Goal: Transaction & Acquisition: Purchase product/service

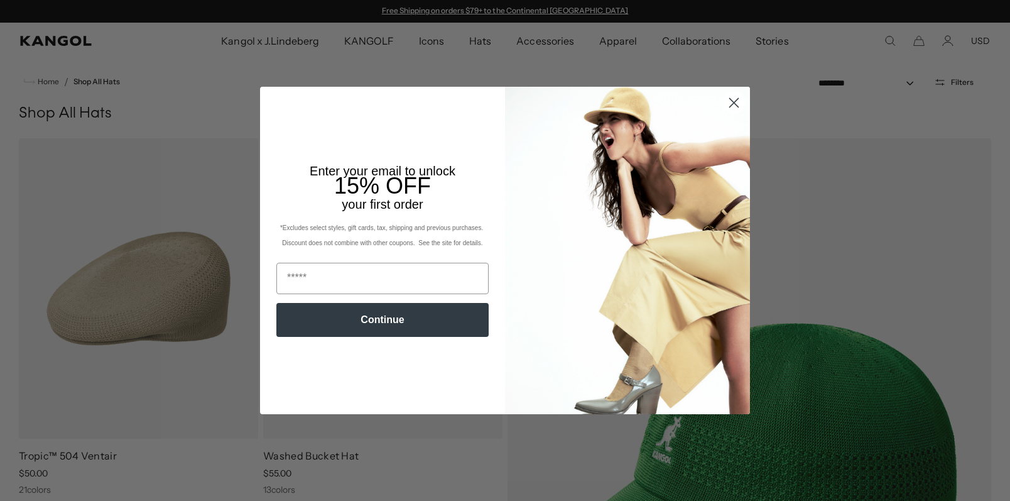
click at [724, 104] on circle "Close dialog" at bounding box center [734, 102] width 21 height 21
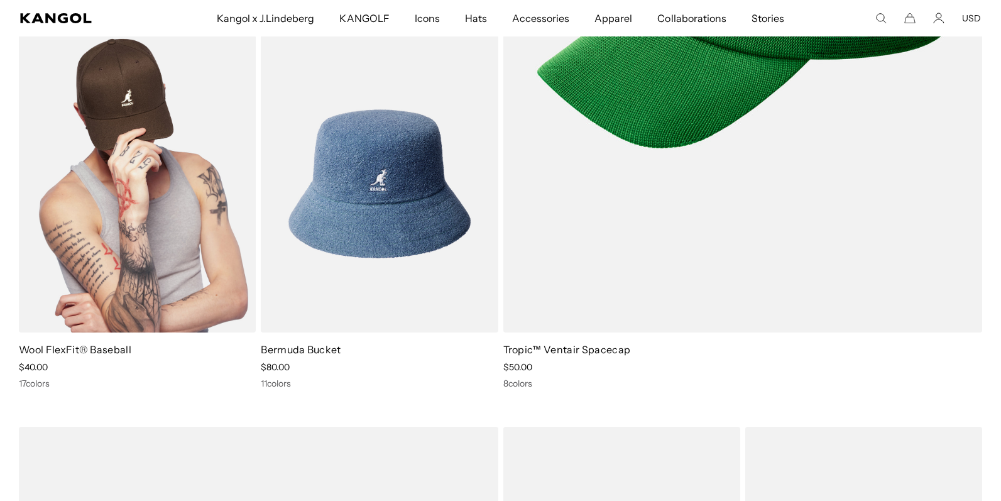
scroll to position [0, 259]
click at [111, 352] on link "Wool FlexFit® Baseball" at bounding box center [75, 349] width 112 height 13
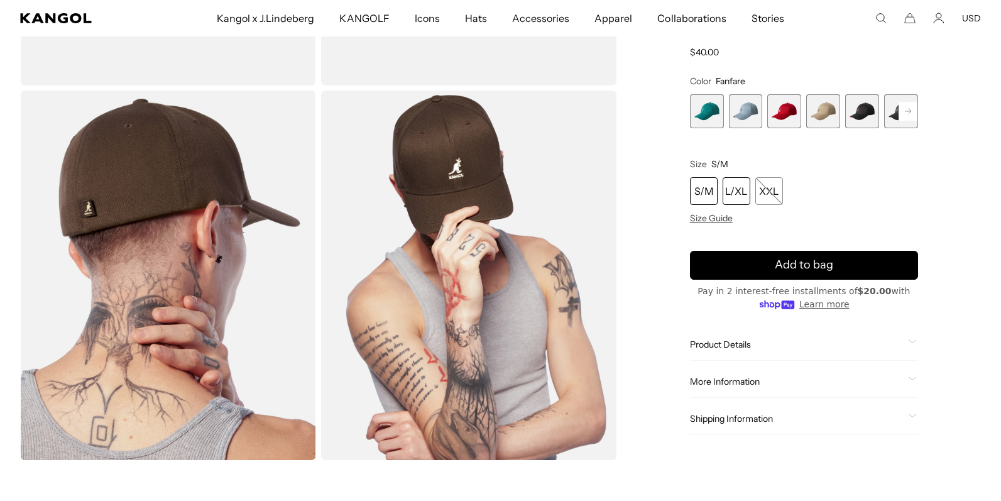
click at [731, 192] on div "L/XL" at bounding box center [736, 191] width 28 height 28
click at [728, 347] on span "Product Details" at bounding box center [796, 344] width 213 height 11
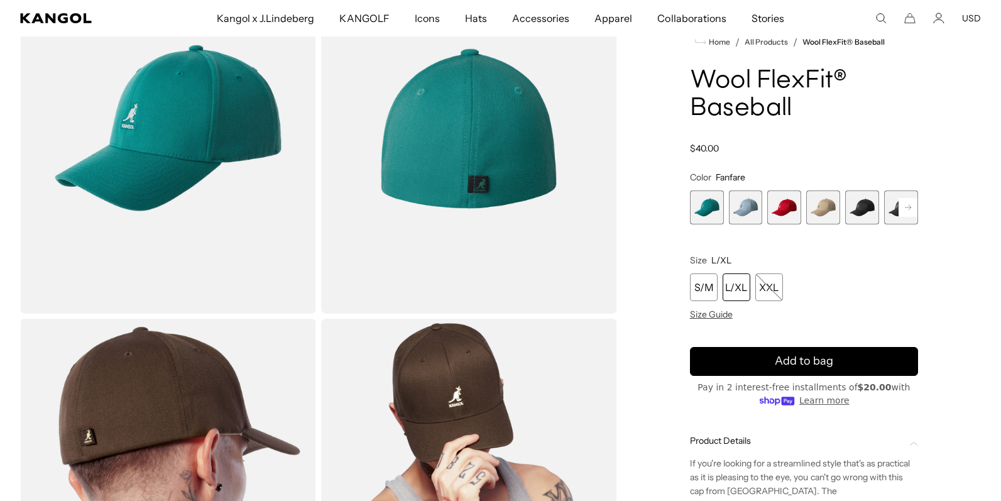
click at [868, 224] on span "5 of 17" at bounding box center [862, 207] width 34 height 34
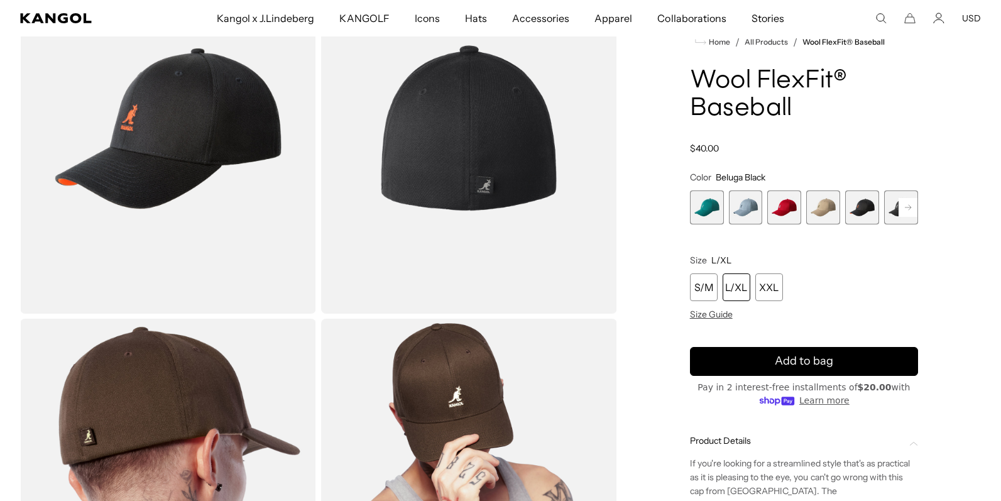
click at [908, 210] on icon at bounding box center [908, 207] width 6 height 5
click at [867, 223] on span "6 of 17" at bounding box center [862, 207] width 34 height 34
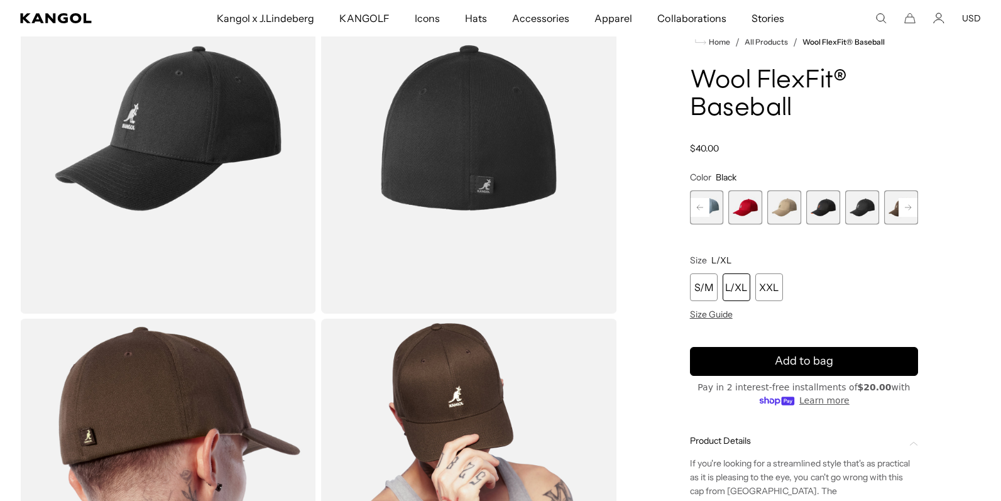
scroll to position [0, 259]
click at [866, 224] on span "6 of 17" at bounding box center [862, 207] width 34 height 34
click at [913, 217] on rect at bounding box center [907, 207] width 19 height 19
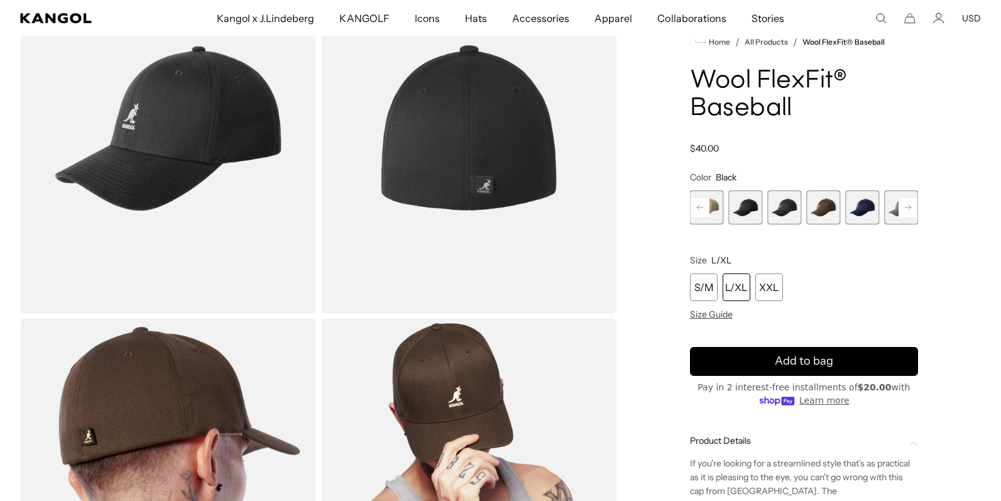
click at [913, 217] on rect at bounding box center [907, 207] width 19 height 19
click at [909, 217] on rect at bounding box center [907, 207] width 19 height 19
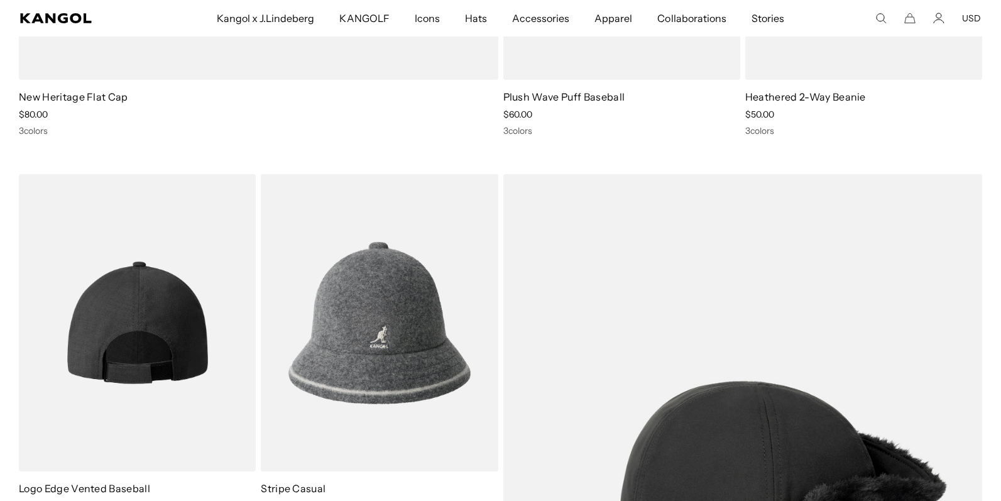
click at [175, 325] on img at bounding box center [137, 323] width 237 height 298
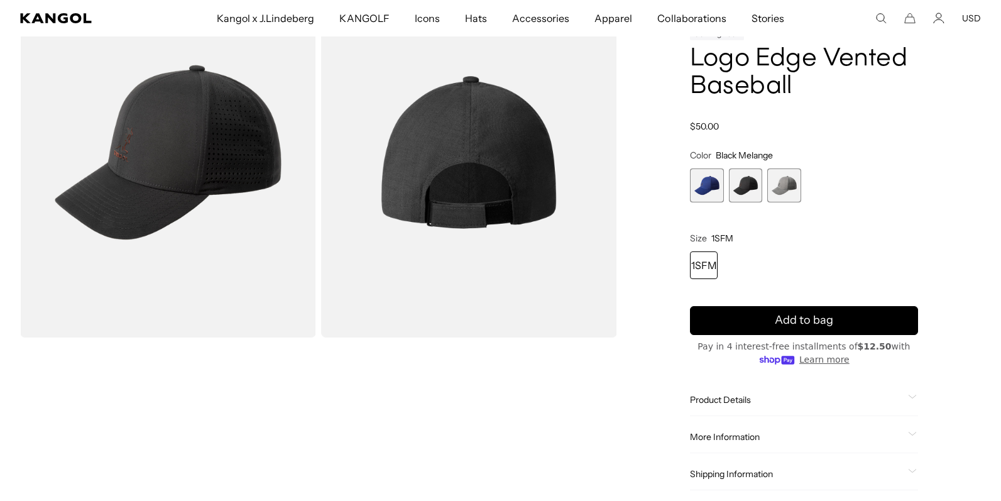
scroll to position [112, 0]
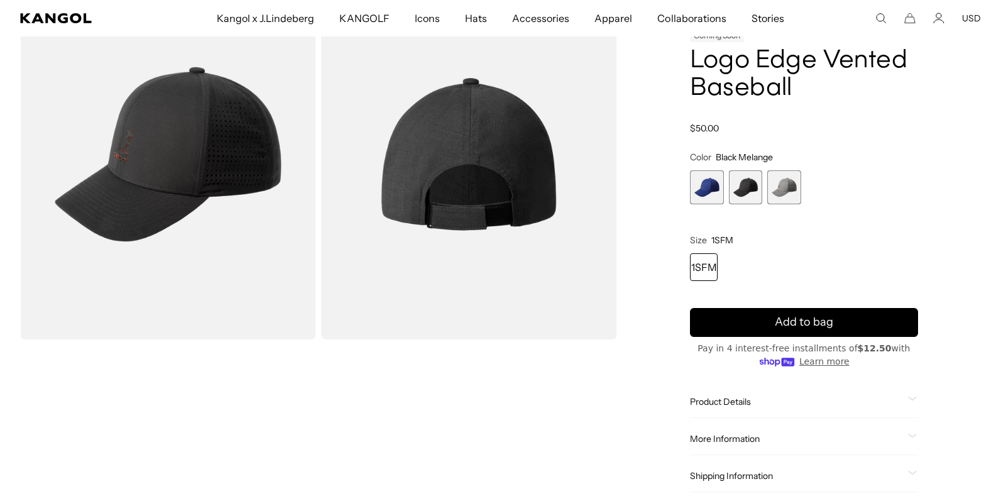
click at [744, 185] on span "2 of 3" at bounding box center [746, 187] width 34 height 34
click at [739, 192] on span "2 of 3" at bounding box center [746, 187] width 34 height 34
click at [774, 191] on span "3 of 3" at bounding box center [784, 187] width 34 height 34
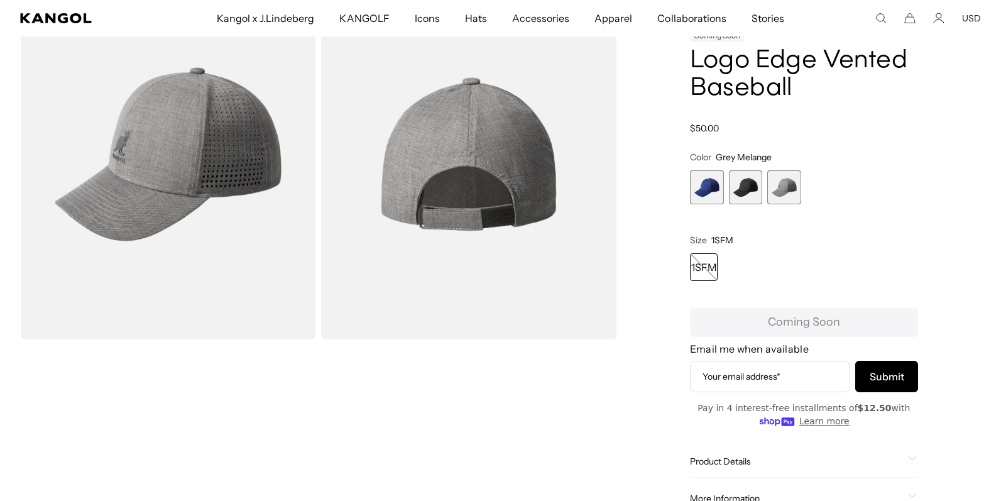
click at [709, 192] on span "1 of 3" at bounding box center [707, 187] width 34 height 34
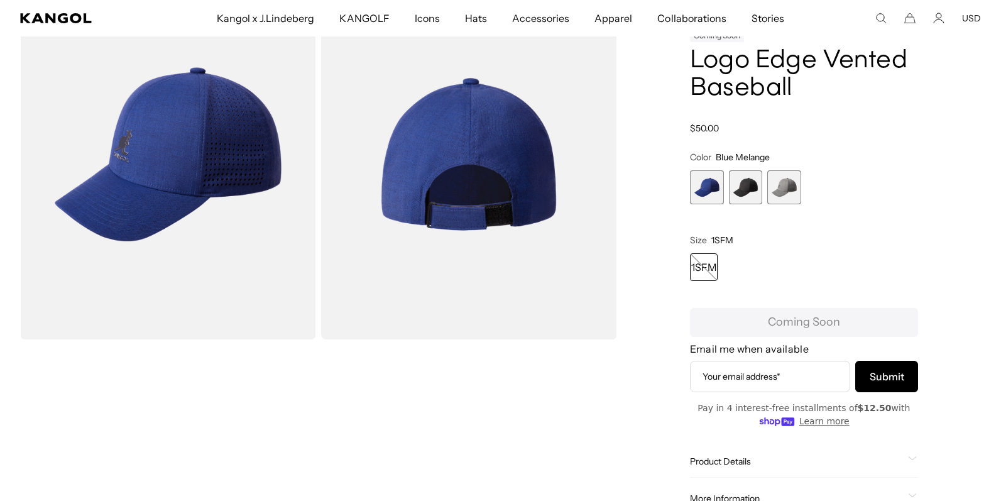
click at [746, 192] on span "2 of 3" at bounding box center [746, 187] width 34 height 34
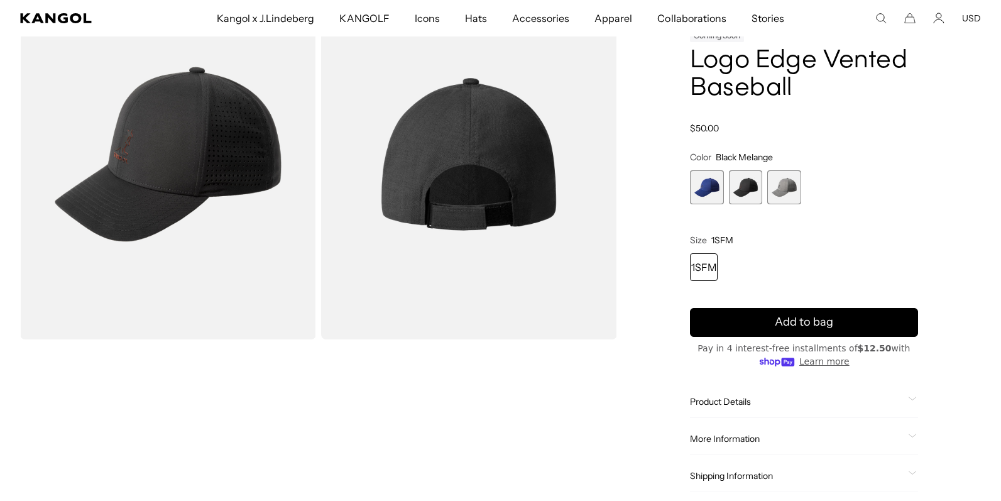
click at [229, 219] on img "Gallery Viewer" at bounding box center [168, 154] width 296 height 370
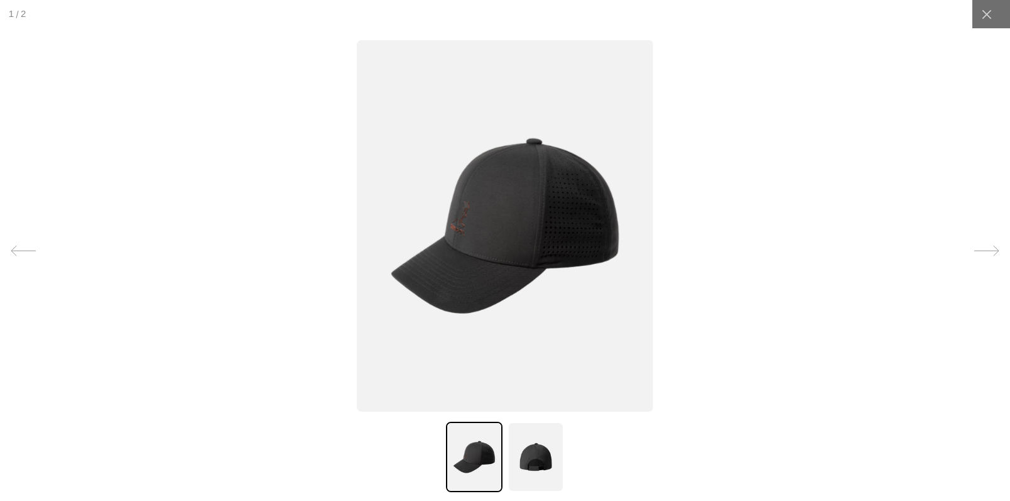
scroll to position [0, 259]
click at [522, 449] on img at bounding box center [536, 457] width 57 height 70
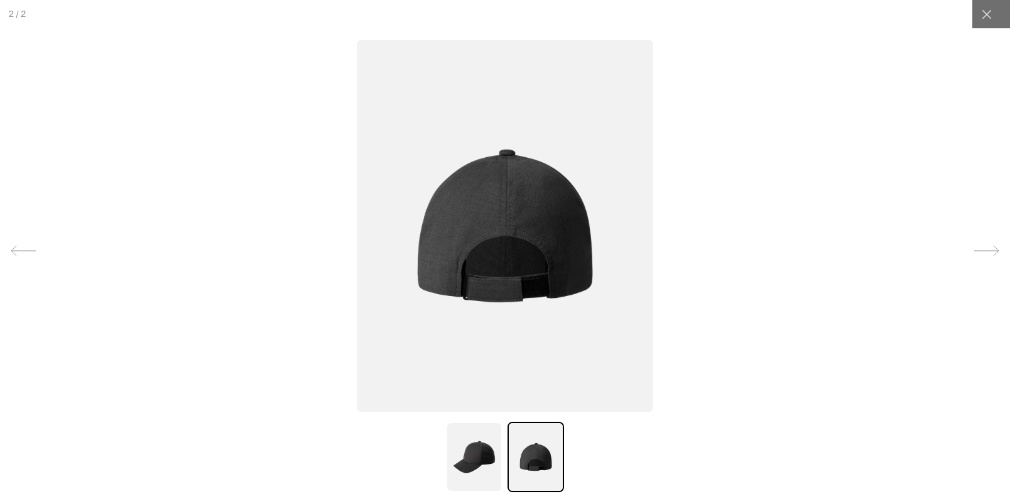
click at [488, 457] on img at bounding box center [474, 457] width 57 height 70
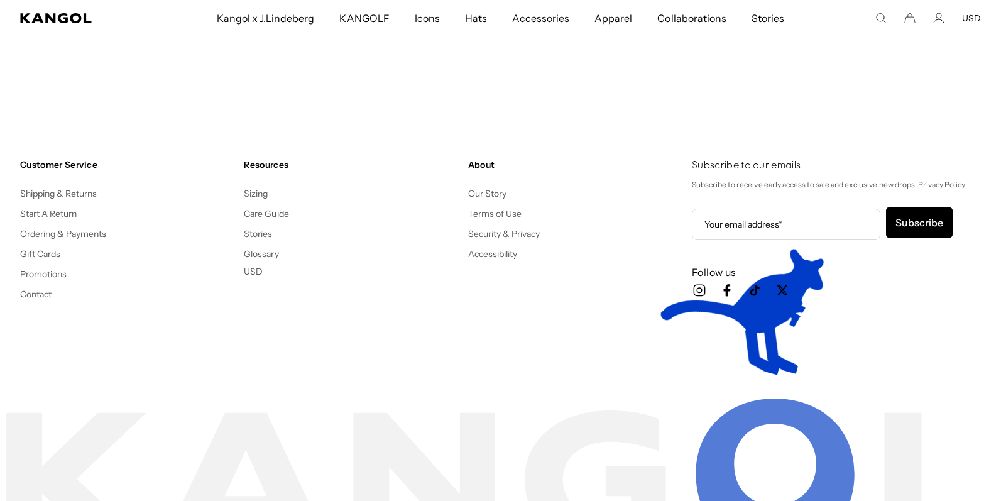
scroll to position [0, 259]
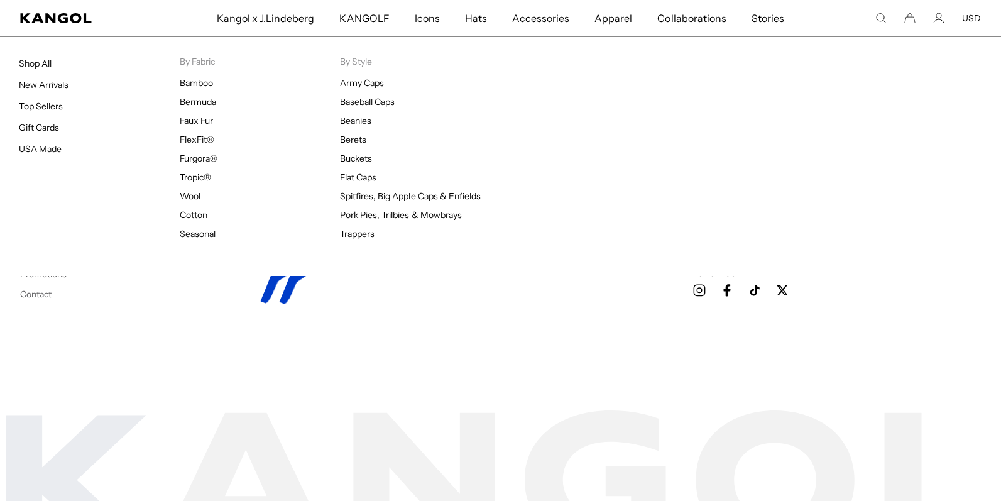
click at [471, 22] on span "Hats" at bounding box center [476, 18] width 22 height 36
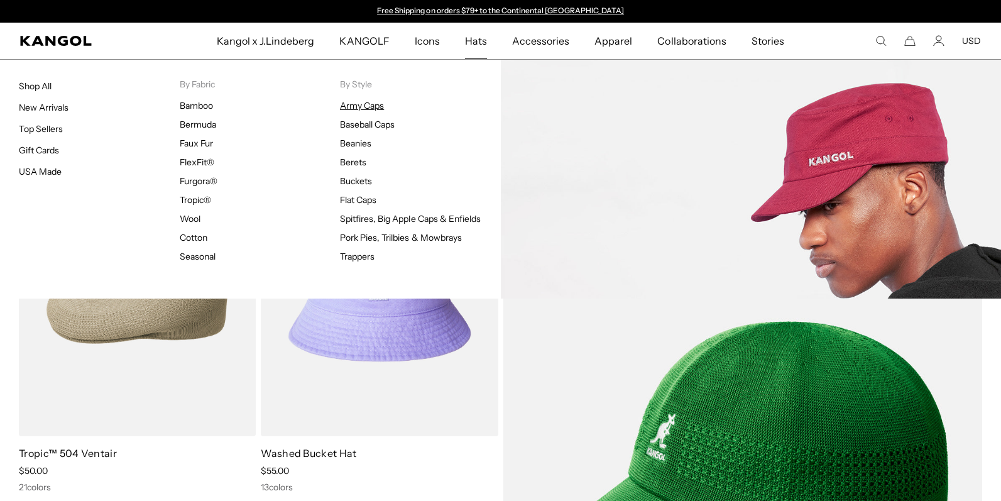
click at [359, 105] on link "Army Caps" at bounding box center [362, 105] width 44 height 11
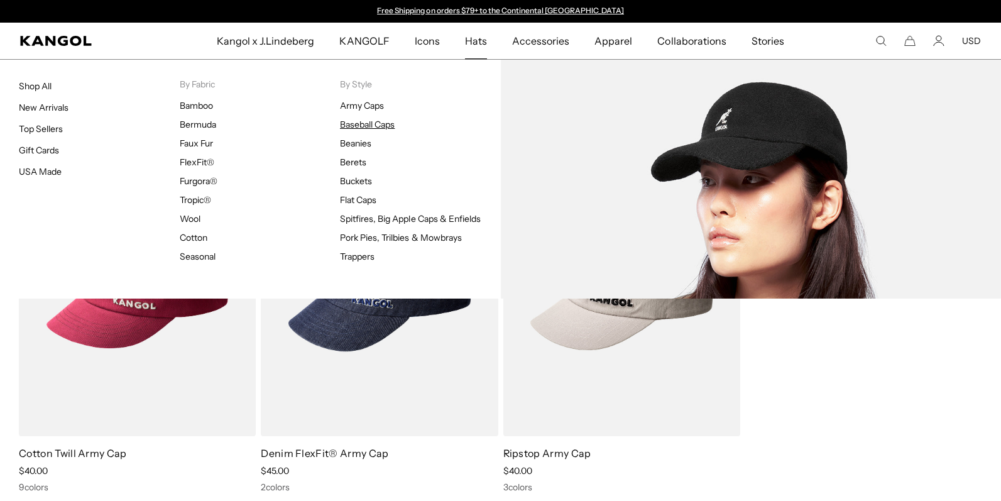
click at [390, 125] on link "Baseball Caps" at bounding box center [367, 124] width 55 height 11
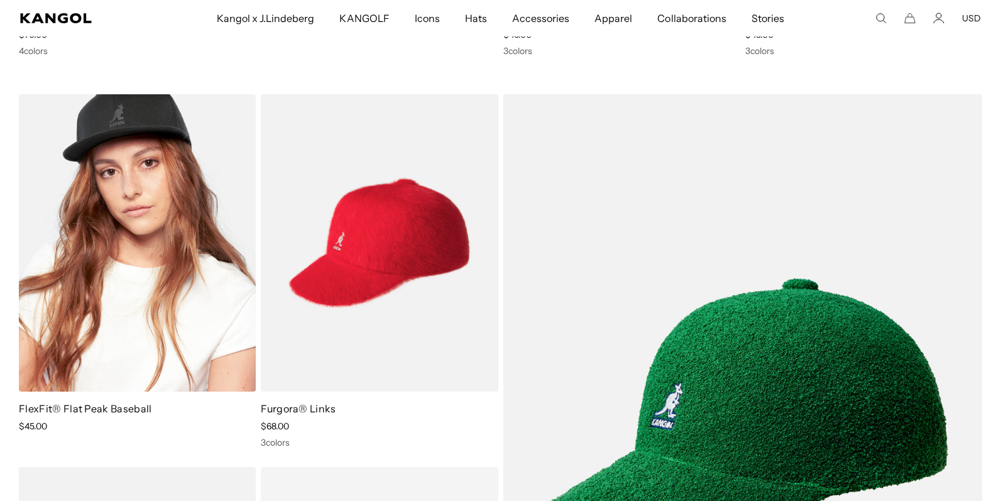
click at [186, 212] on img at bounding box center [137, 243] width 237 height 298
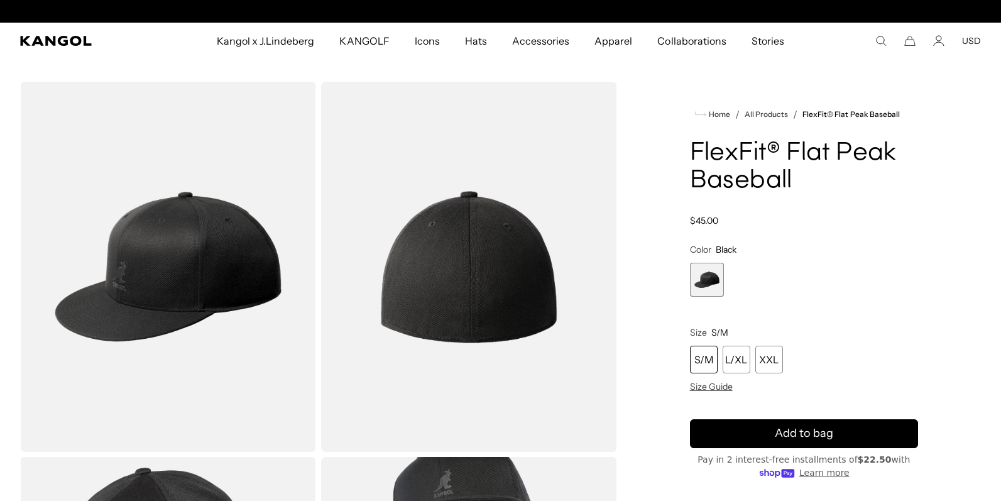
scroll to position [0, 259]
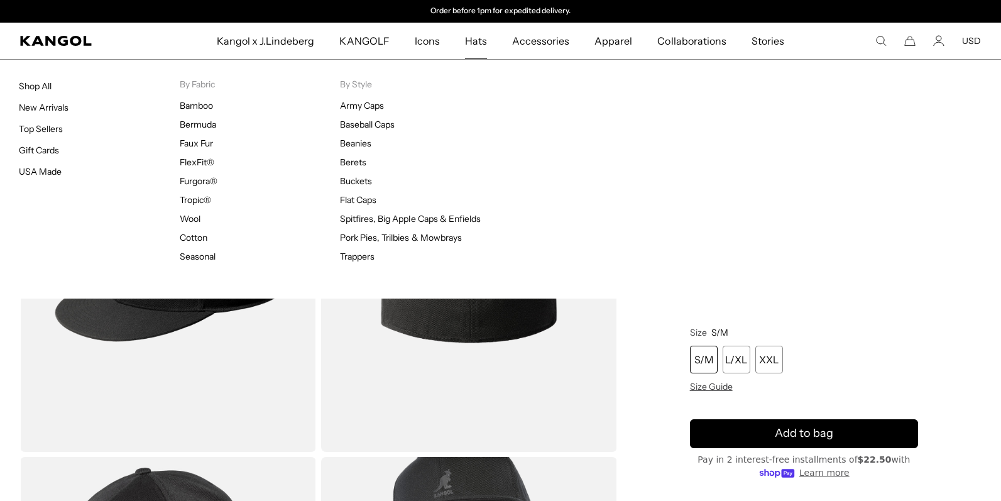
click at [476, 42] on span "Hats" at bounding box center [476, 41] width 22 height 36
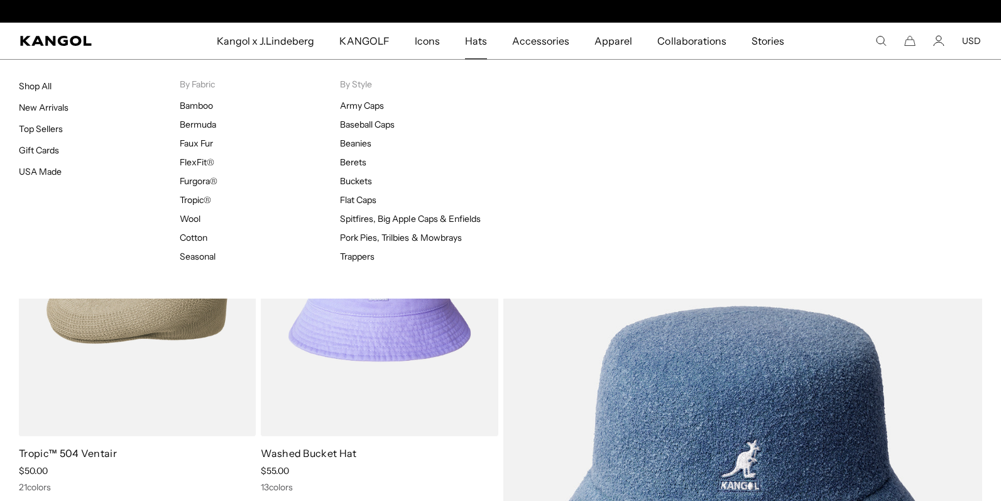
scroll to position [0, 259]
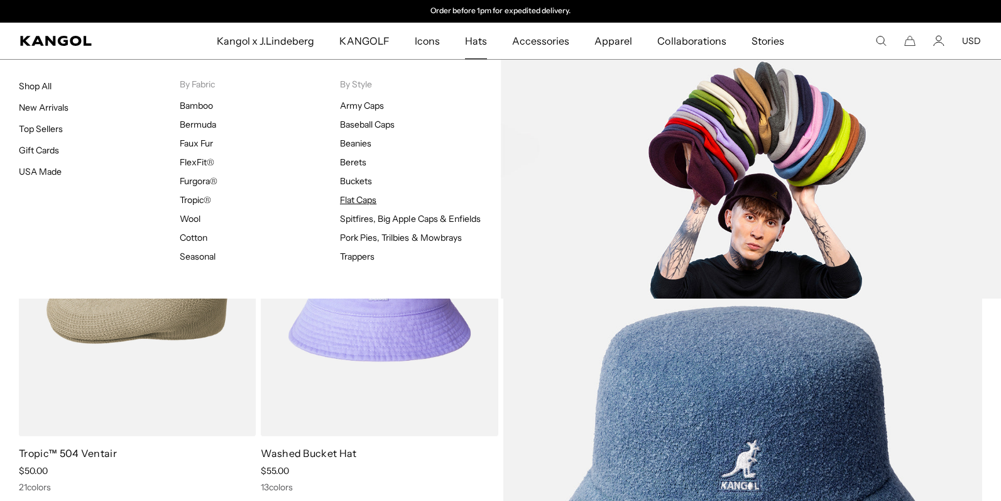
click at [357, 197] on link "Flat Caps" at bounding box center [358, 199] width 36 height 11
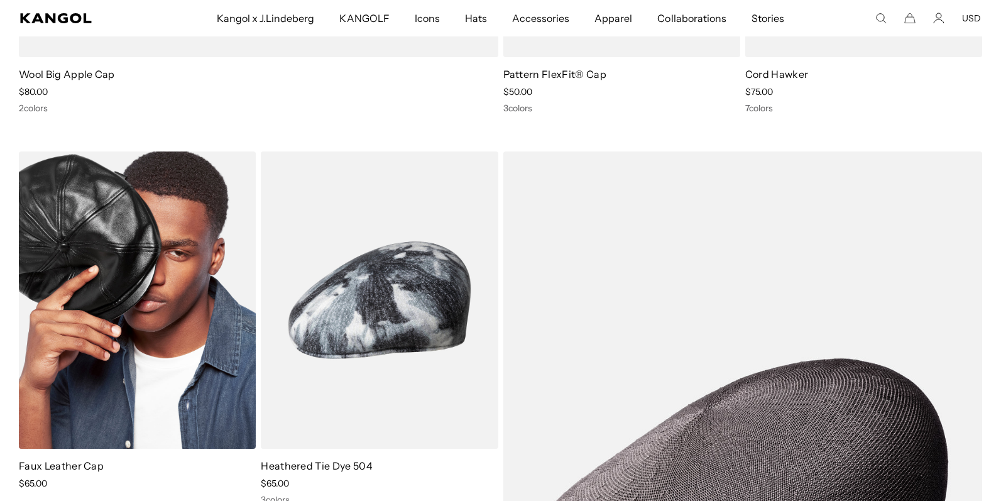
click at [190, 283] on img at bounding box center [137, 300] width 237 height 298
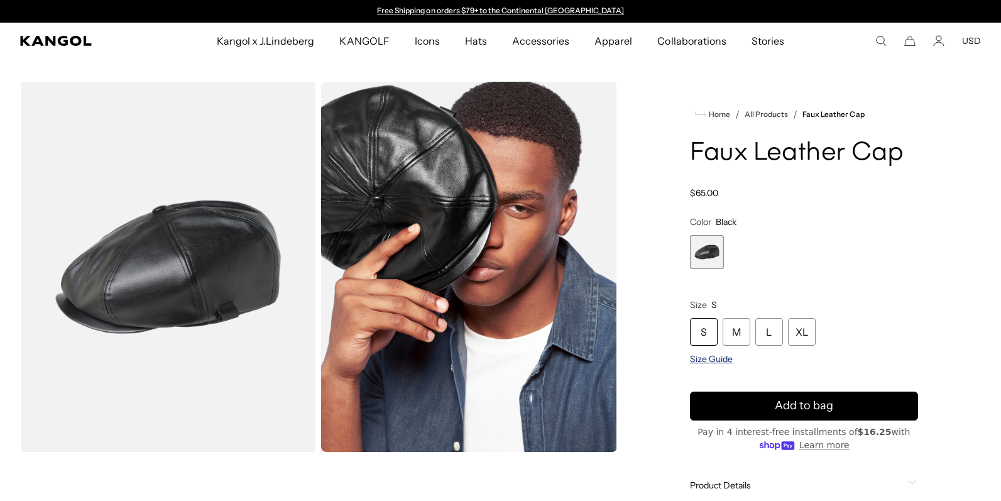
click at [715, 356] on span "Size Guide" at bounding box center [711, 358] width 43 height 11
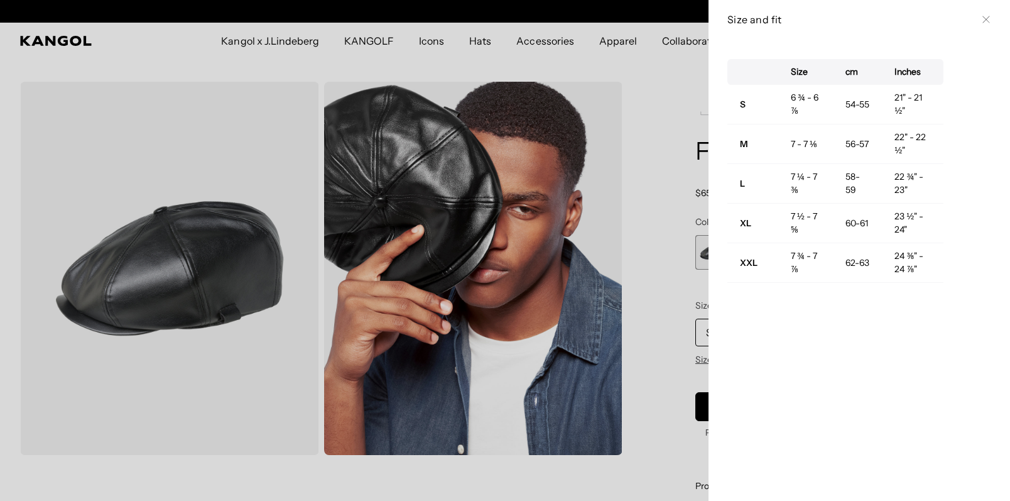
click at [471, 41] on div at bounding box center [505, 250] width 1010 height 501
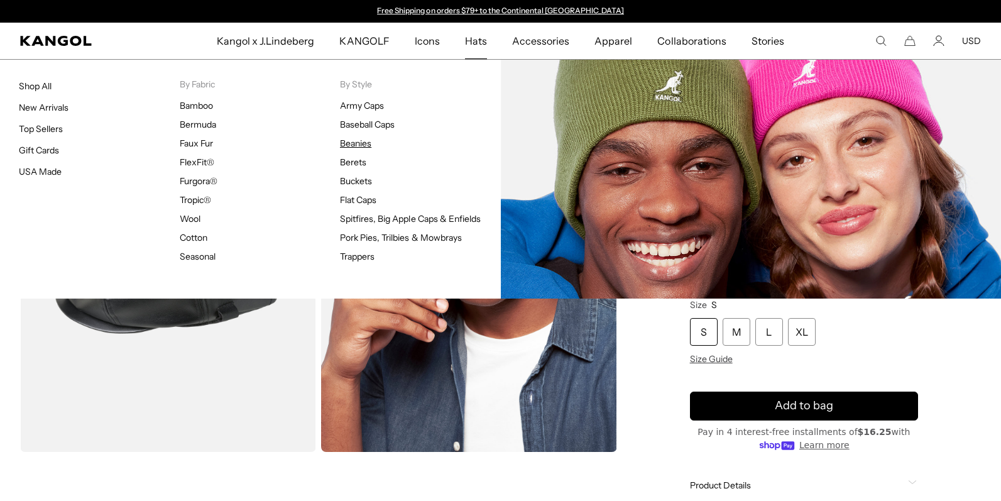
click at [365, 146] on link "Beanies" at bounding box center [355, 143] width 31 height 11
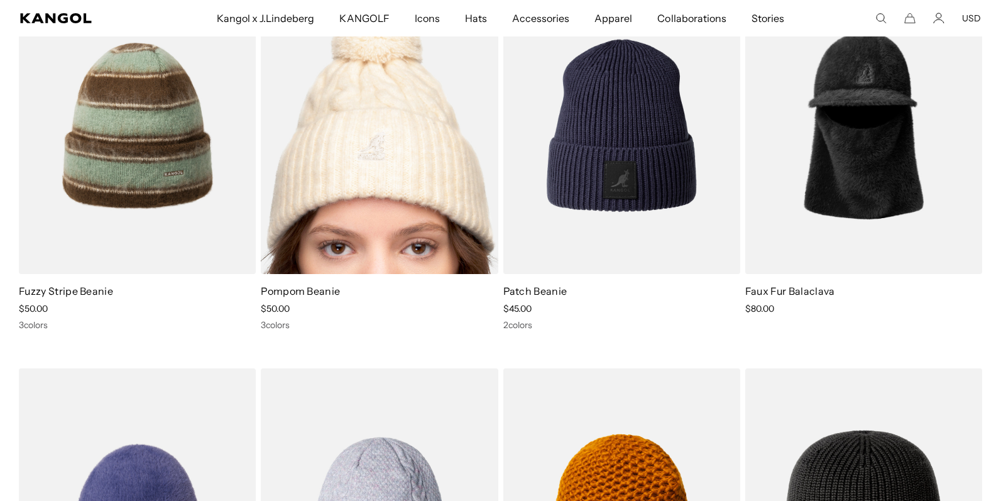
scroll to position [1075, 0]
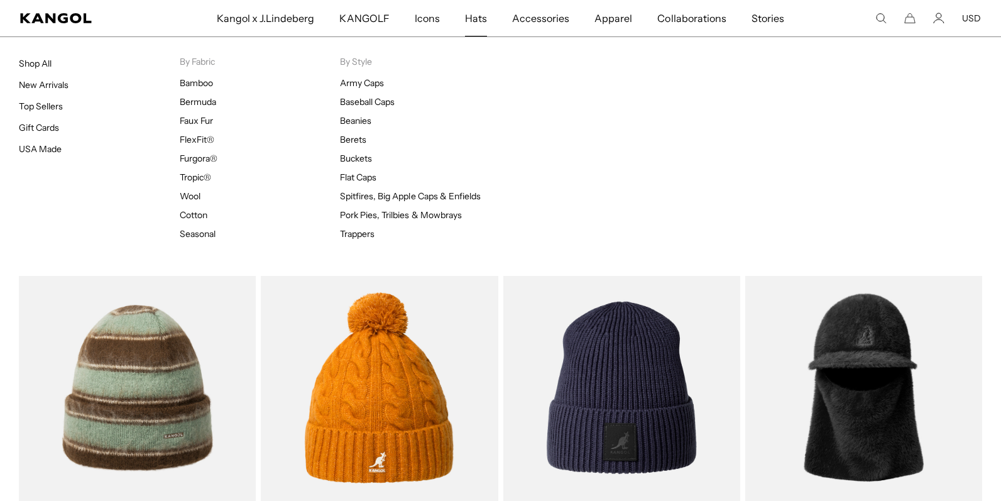
click at [472, 23] on span "Hats" at bounding box center [476, 18] width 22 height 36
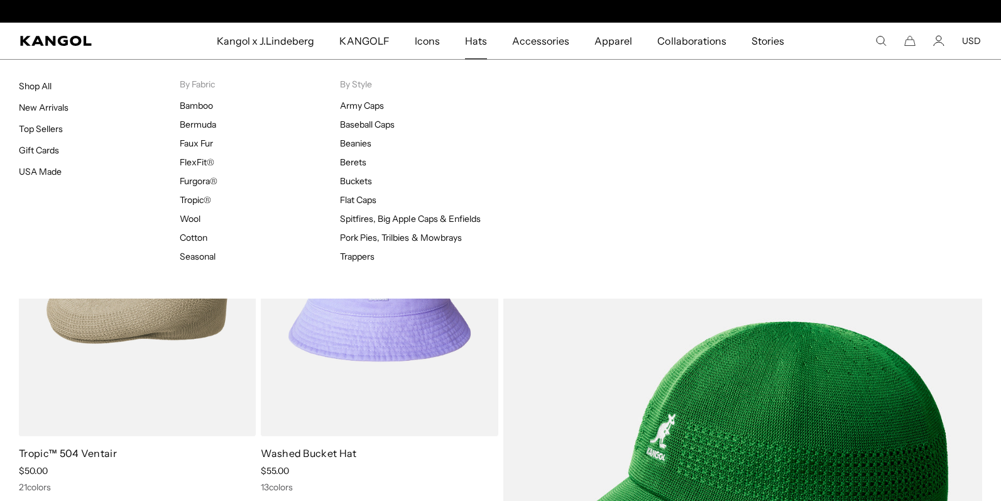
scroll to position [0, 259]
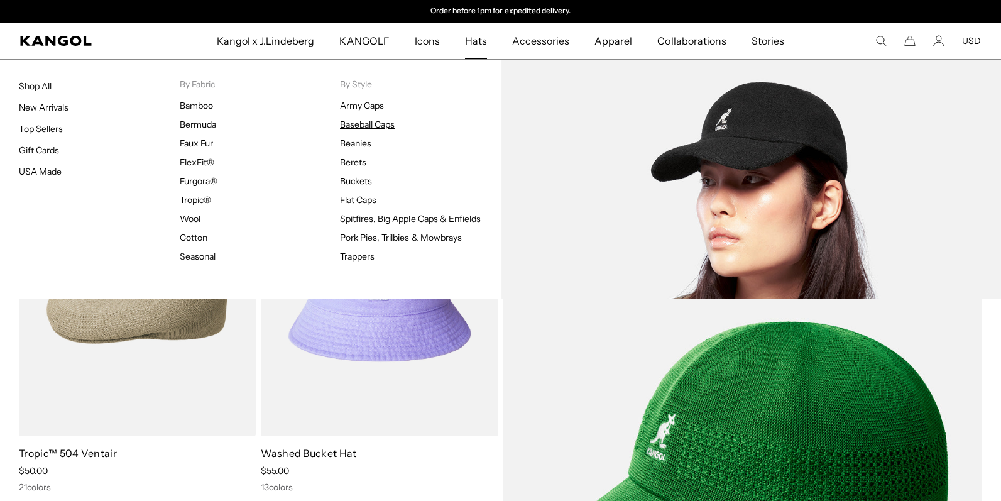
click at [376, 129] on link "Baseball Caps" at bounding box center [367, 124] width 55 height 11
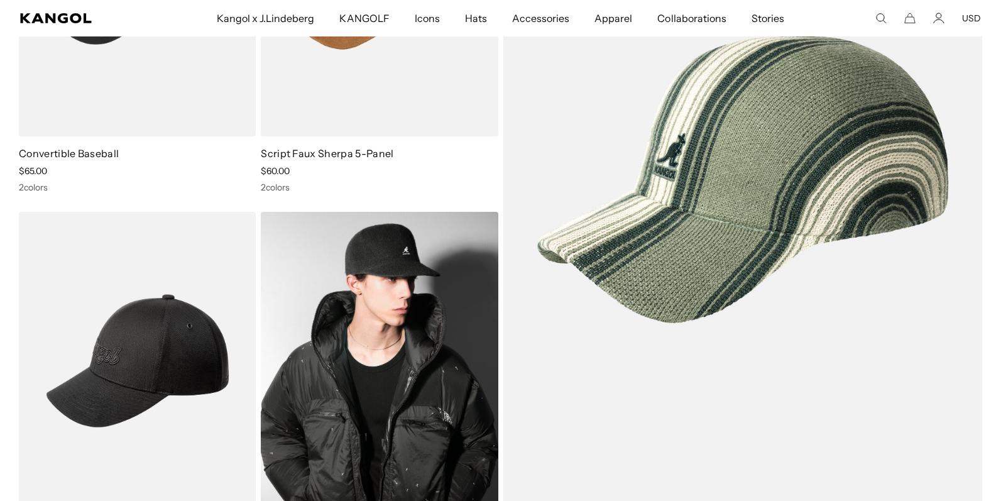
scroll to position [0, 259]
click at [396, 263] on img at bounding box center [379, 361] width 237 height 298
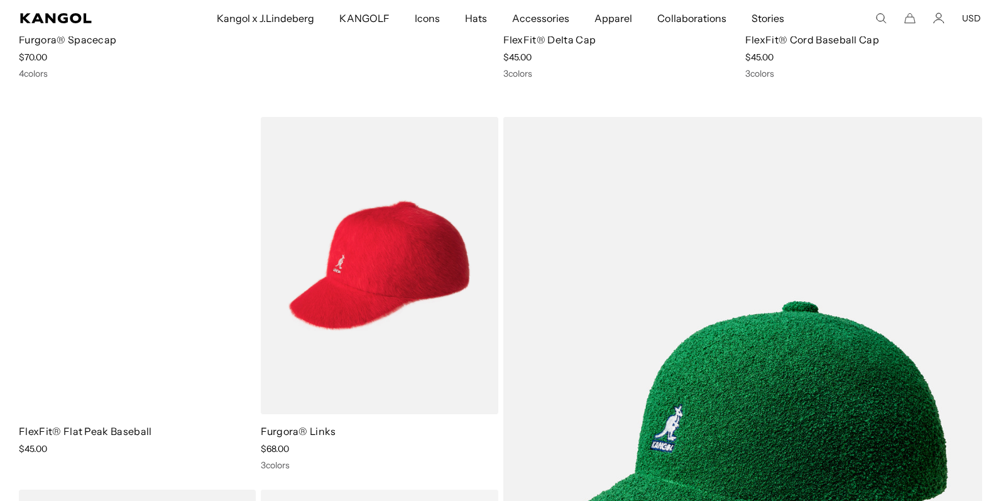
scroll to position [0, 259]
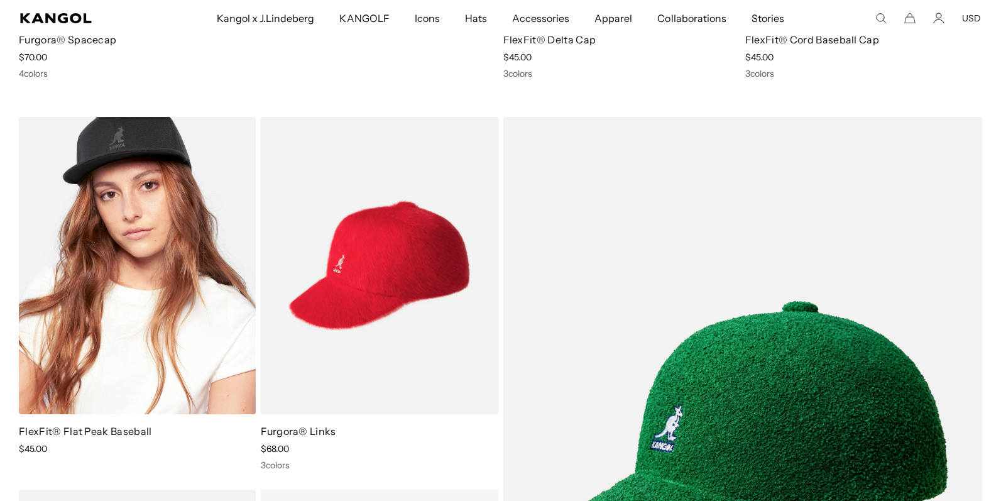
click at [178, 261] on img at bounding box center [137, 266] width 237 height 298
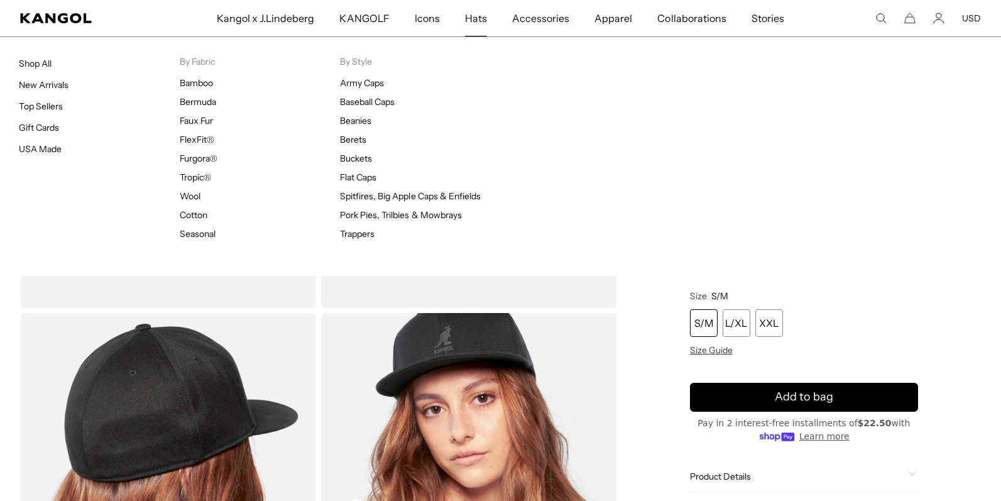
click at [485, 16] on span "Hats" at bounding box center [476, 18] width 22 height 36
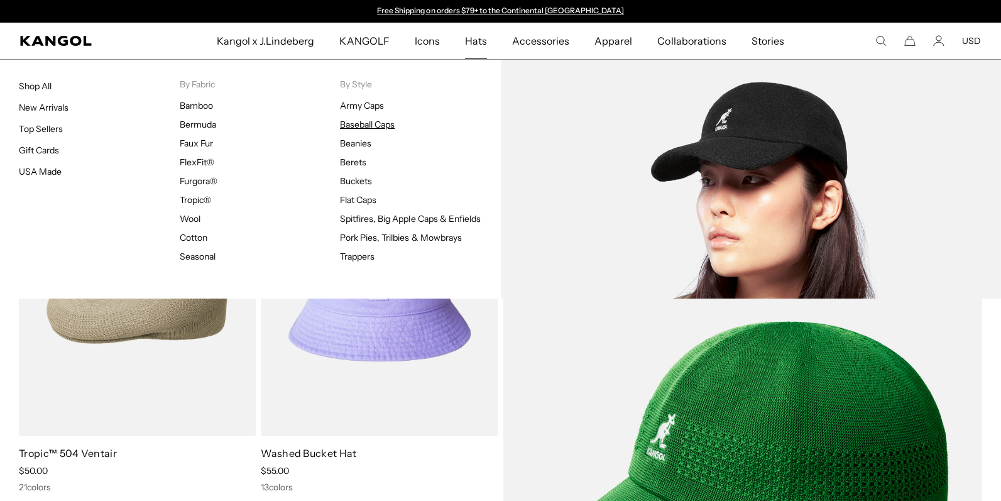
click at [374, 125] on link "Baseball Caps" at bounding box center [367, 124] width 55 height 11
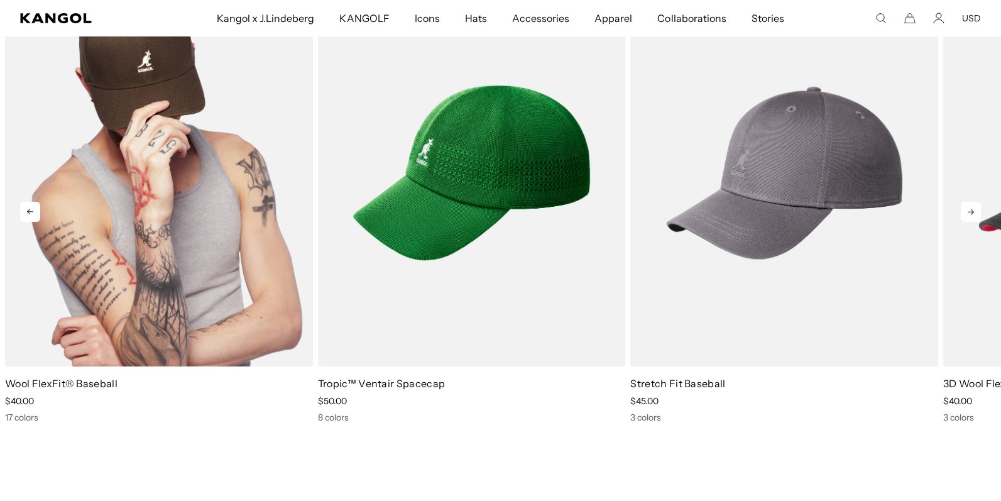
click at [244, 188] on img "1 of 10" at bounding box center [159, 173] width 308 height 386
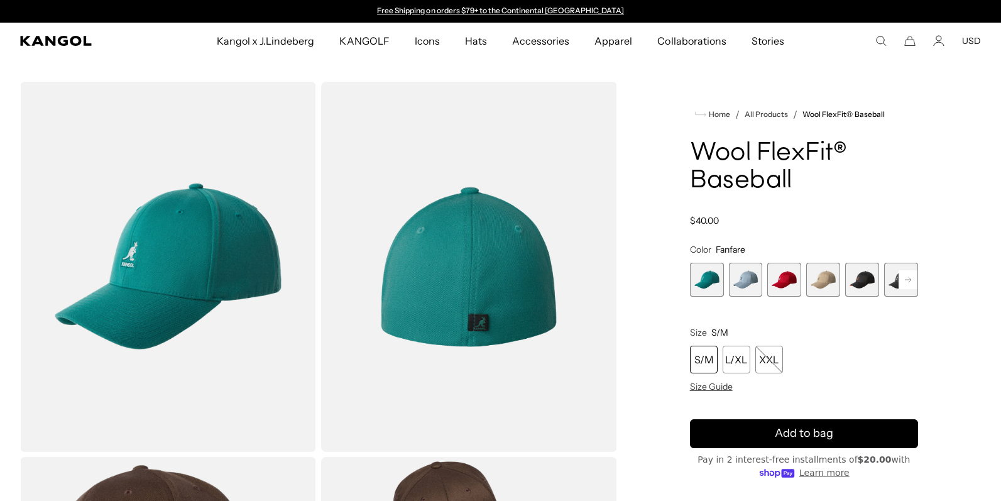
click at [860, 282] on span "5 of 17" at bounding box center [862, 280] width 34 height 34
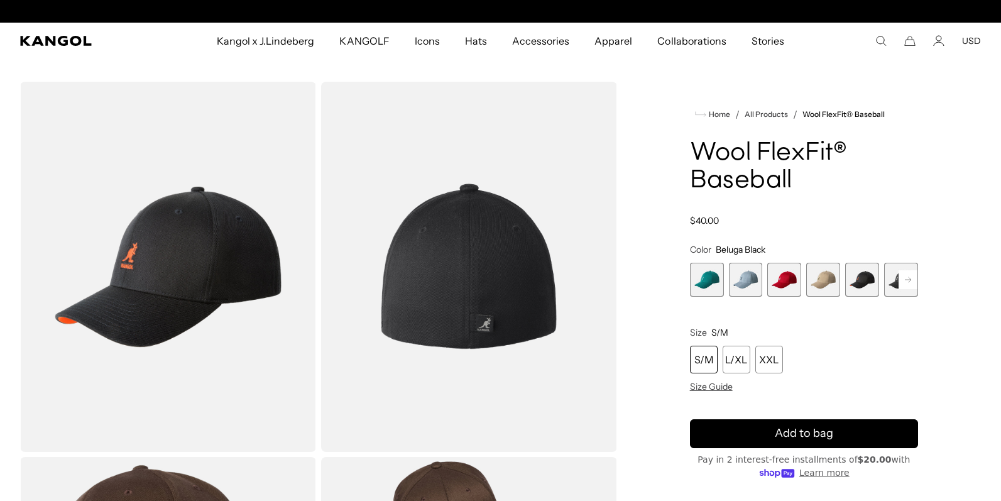
scroll to position [0, 259]
click at [891, 280] on span "6 of 17" at bounding box center [901, 280] width 34 height 34
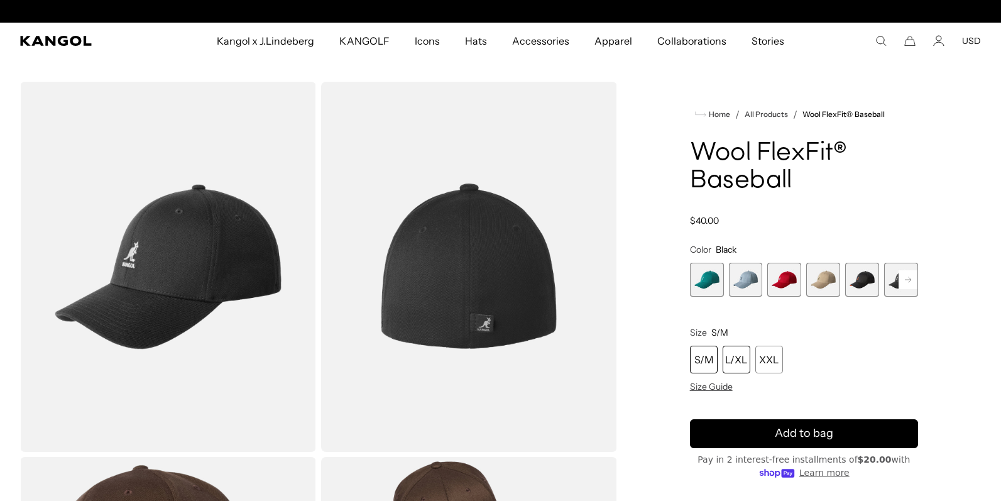
click at [729, 357] on div "L/XL" at bounding box center [736, 360] width 28 height 28
click at [734, 366] on div "L/XL" at bounding box center [736, 360] width 28 height 28
click at [733, 362] on div "L/XL" at bounding box center [736, 360] width 28 height 28
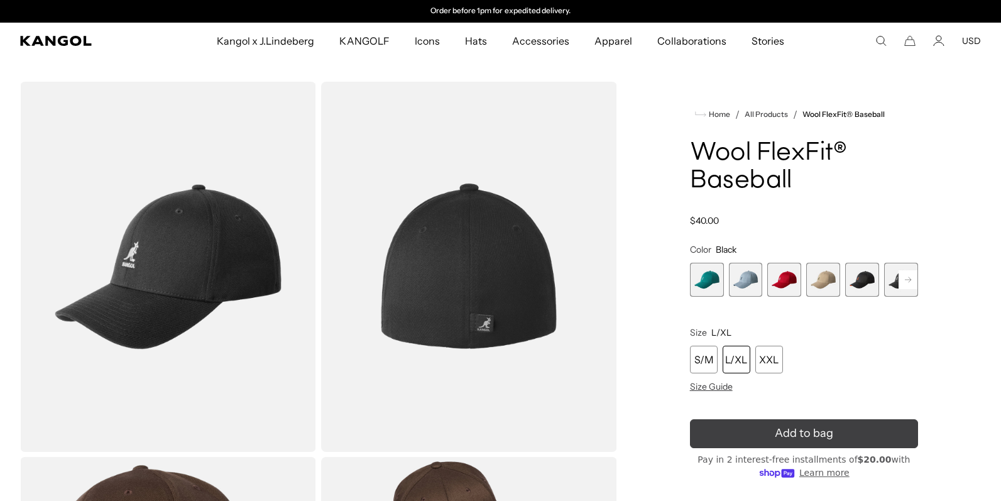
click at [821, 441] on span "Add to bag" at bounding box center [804, 433] width 58 height 17
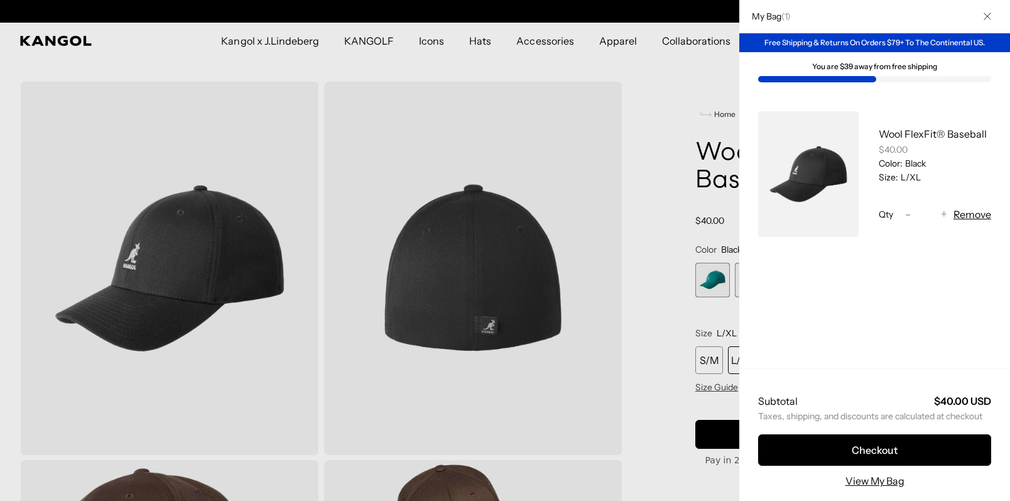
click at [597, 240] on div at bounding box center [505, 250] width 1010 height 501
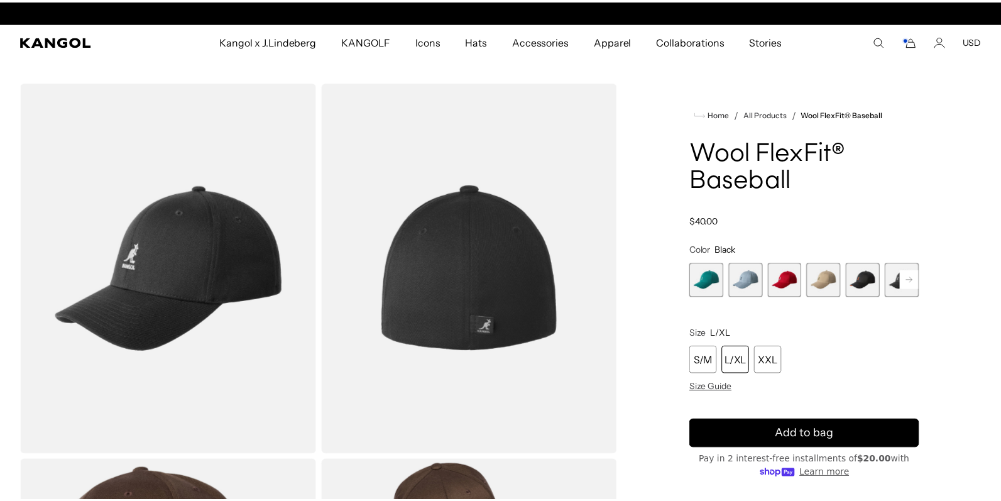
scroll to position [0, 0]
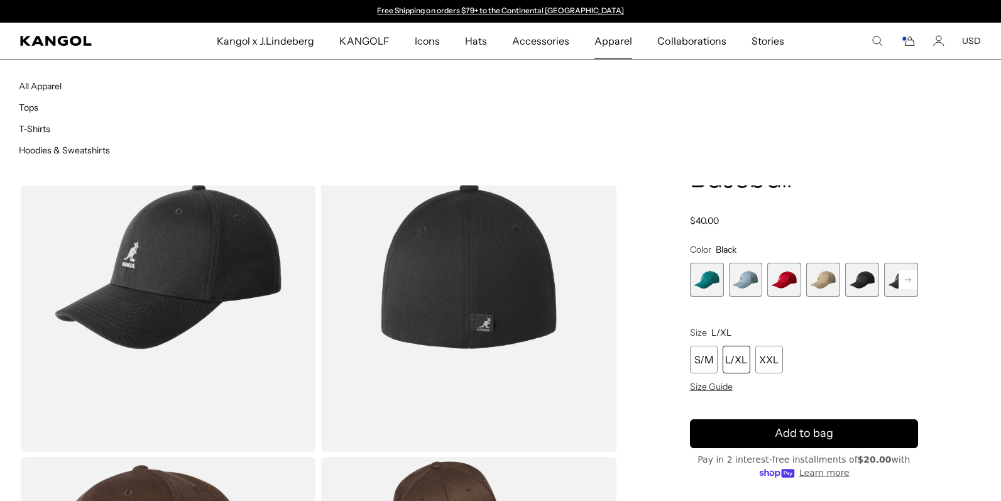
click at [611, 43] on span "Apparel" at bounding box center [613, 41] width 38 height 36
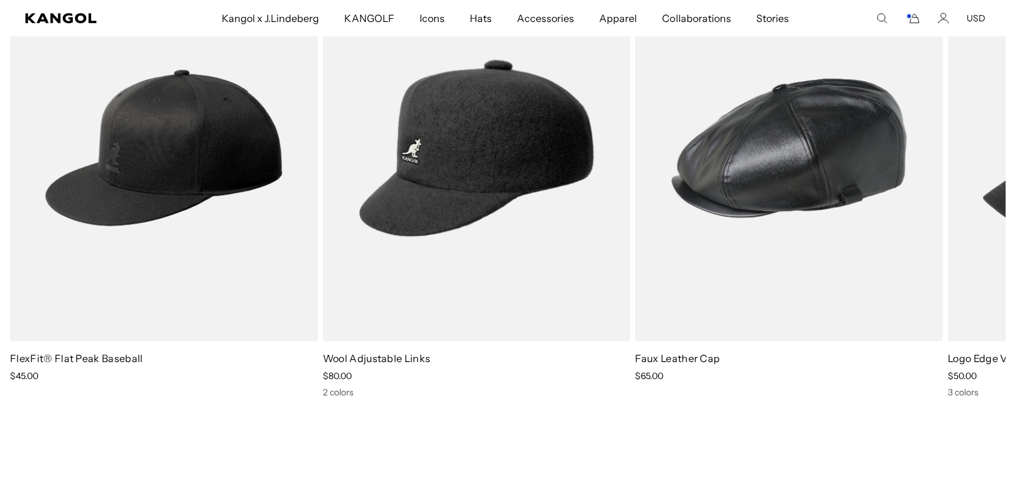
scroll to position [1319, 0]
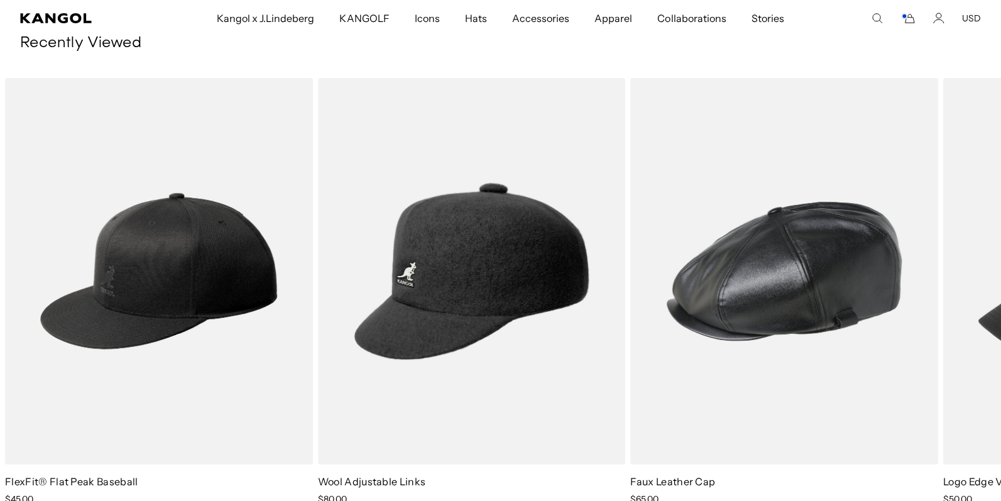
click at [873, 21] on icon "Search here" at bounding box center [876, 18] width 11 height 11
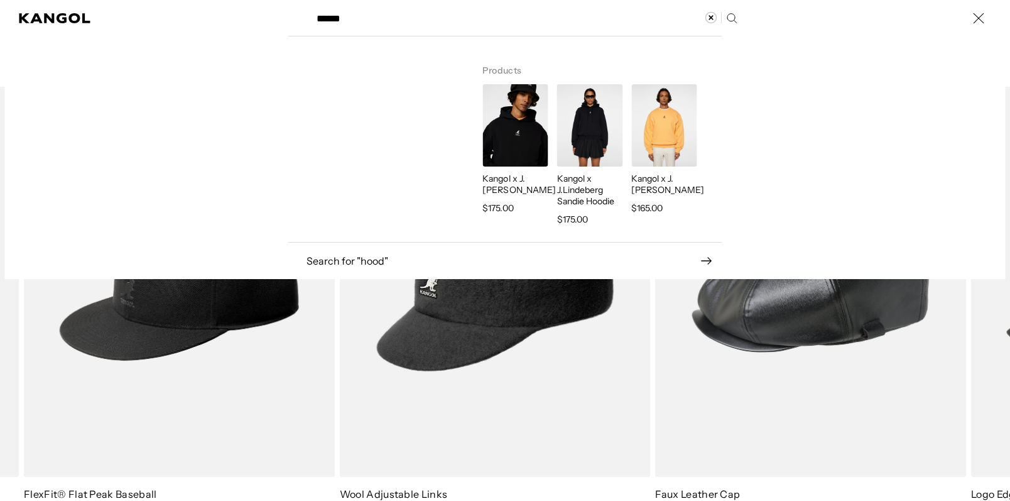
scroll to position [0, 259]
type input "******"
click at [511, 125] on img "Search here" at bounding box center [514, 125] width 65 height 82
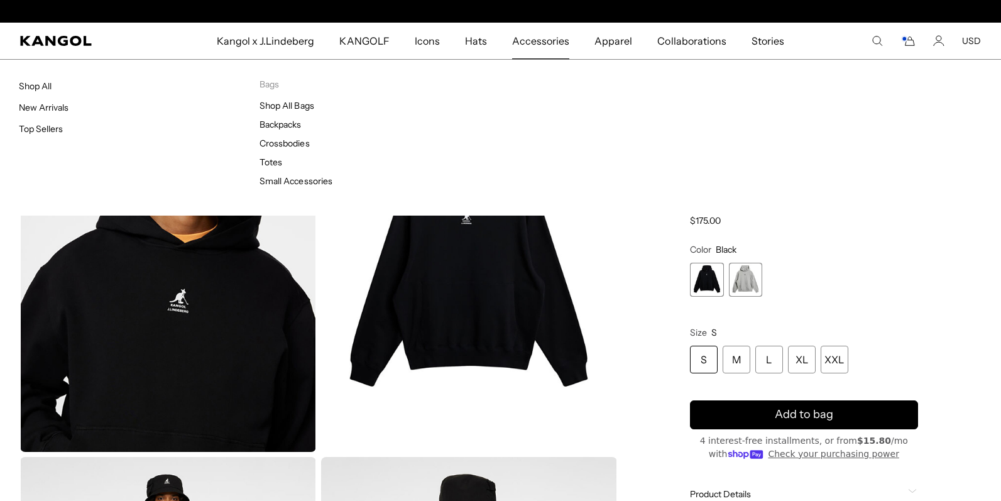
scroll to position [0, 259]
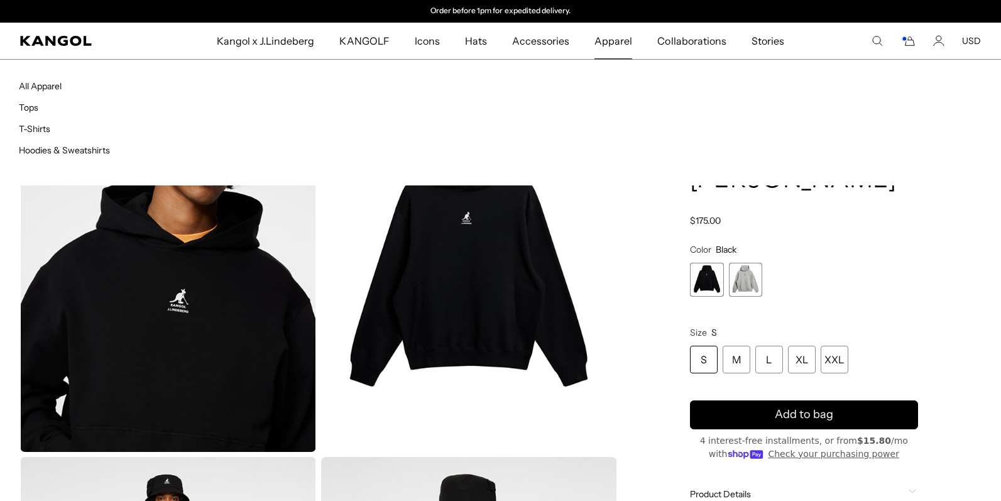
click at [600, 43] on span "Apparel" at bounding box center [613, 41] width 38 height 36
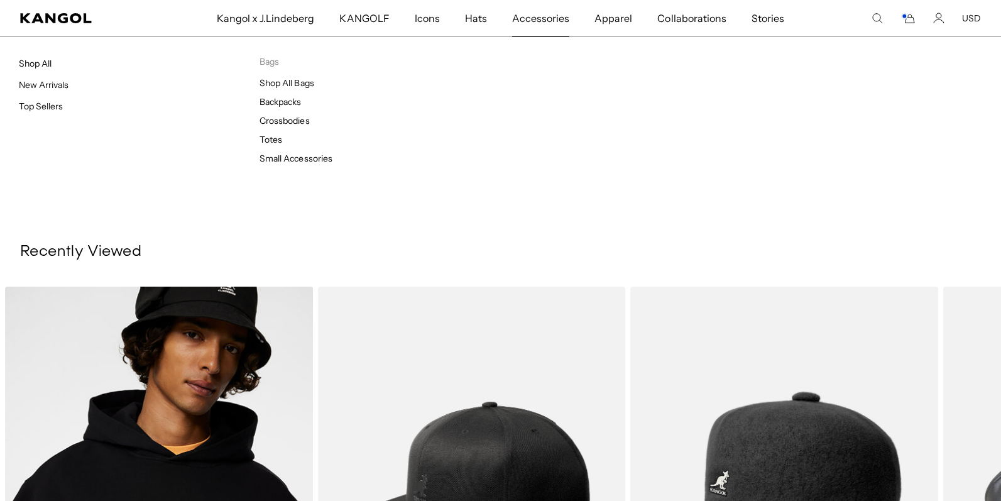
scroll to position [0, 259]
click at [524, 23] on span "Accessories" at bounding box center [540, 18] width 57 height 36
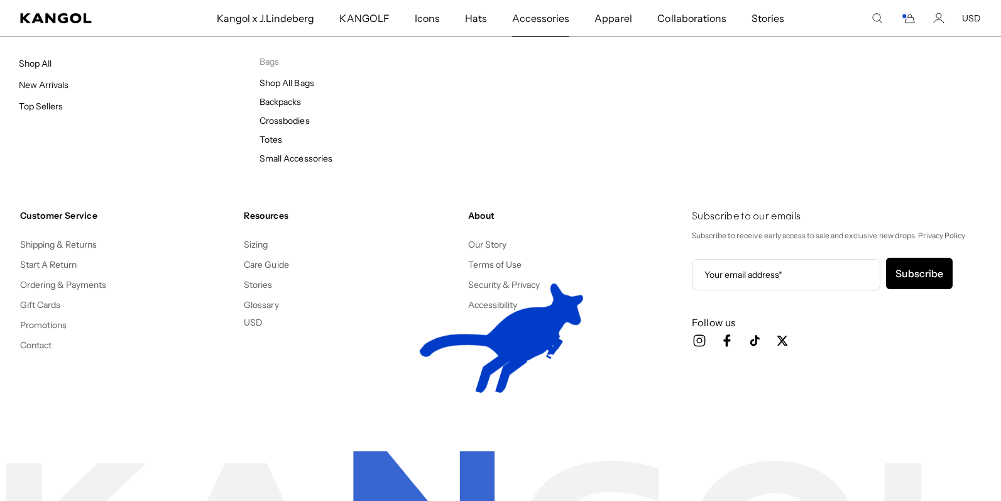
scroll to position [2621, 0]
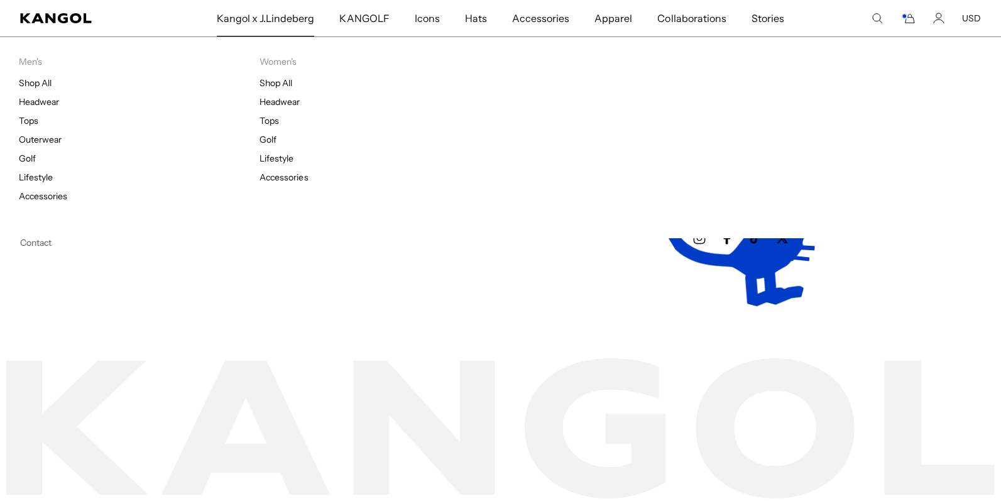
click at [291, 21] on span "Kangol x J.Lindeberg" at bounding box center [266, 18] width 98 height 36
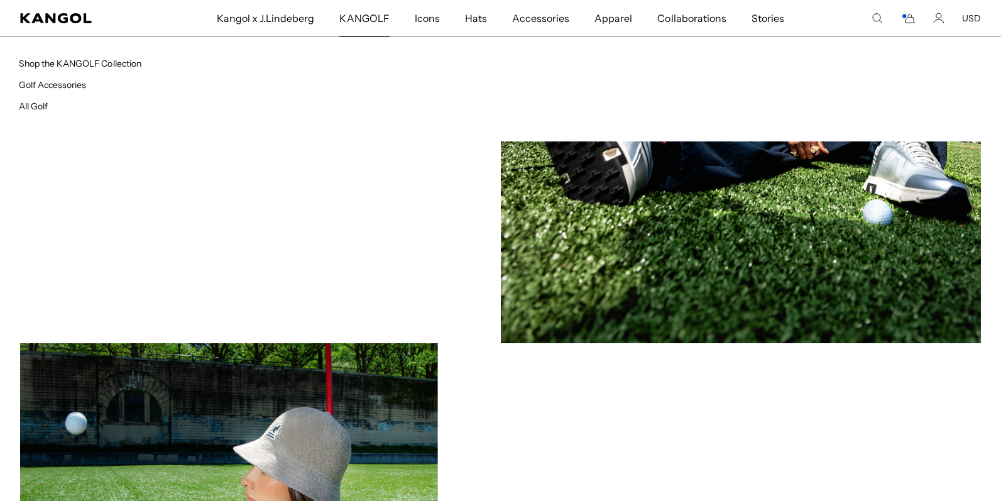
scroll to position [1037, 0]
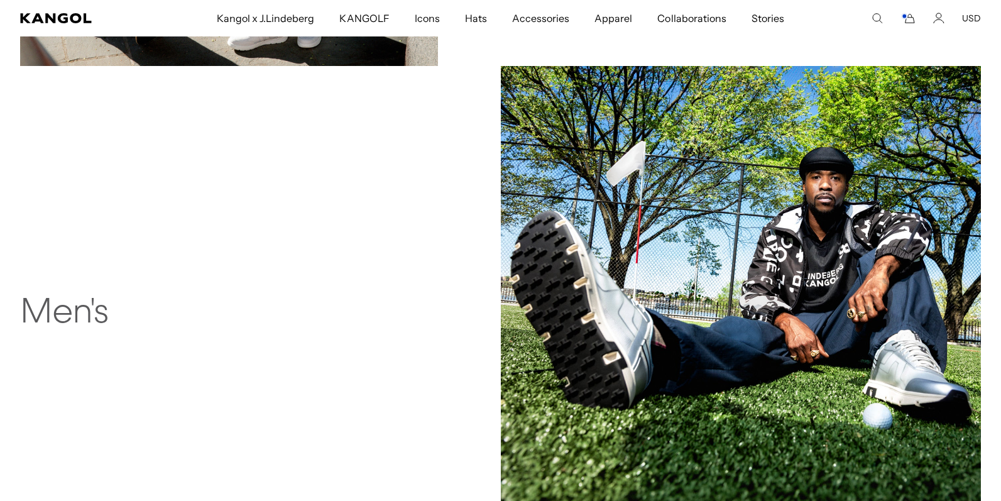
click at [646, 297] on img at bounding box center [741, 306] width 481 height 481
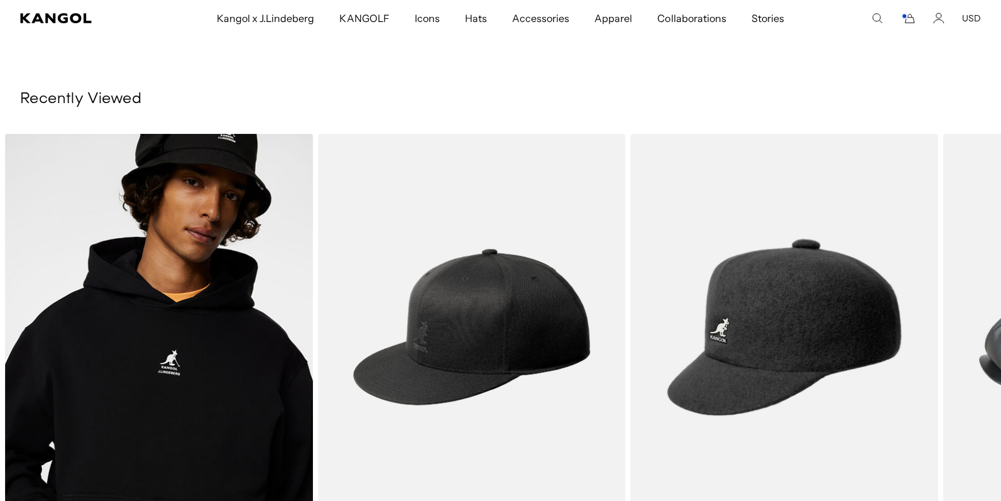
scroll to position [0, 259]
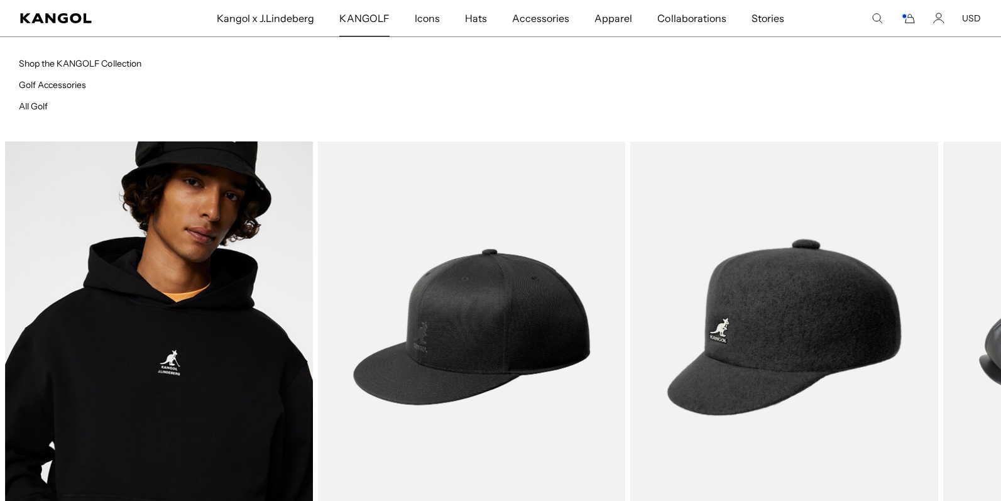
click at [364, 17] on span "KANGOLF" at bounding box center [364, 18] width 50 height 36
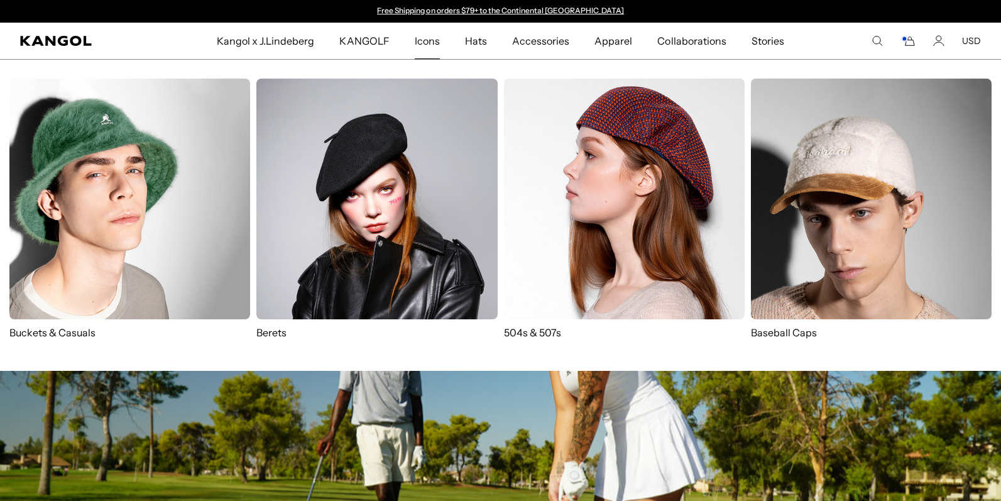
click at [433, 45] on span "Icons" at bounding box center [427, 41] width 25 height 36
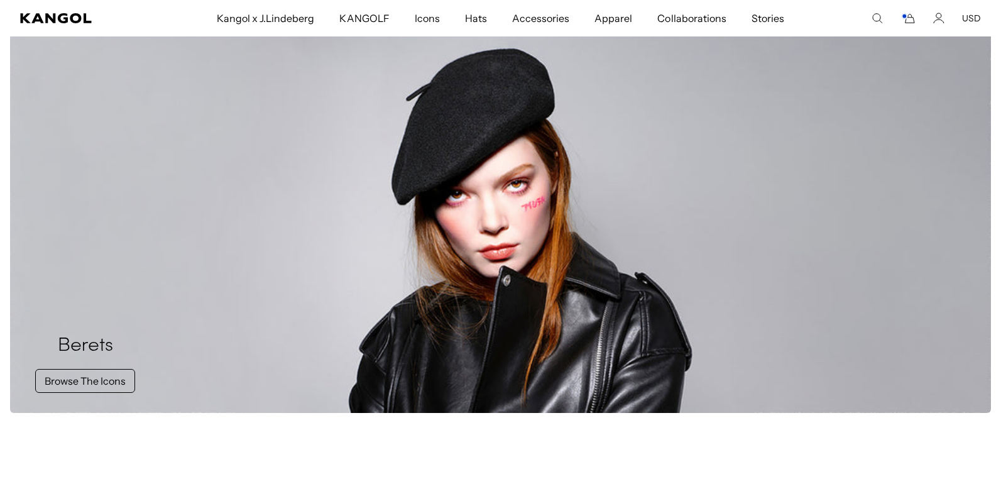
click at [455, 162] on div "Berets Browse The Icons" at bounding box center [500, 202] width 981 height 422
click at [109, 371] on link "Browse The Icons" at bounding box center [85, 381] width 100 height 24
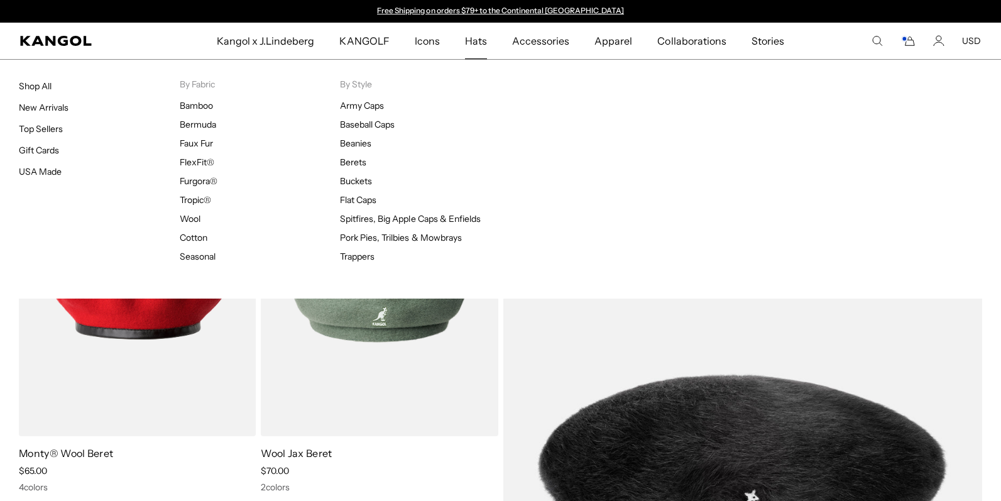
click at [476, 45] on span "Hats" at bounding box center [476, 41] width 22 height 36
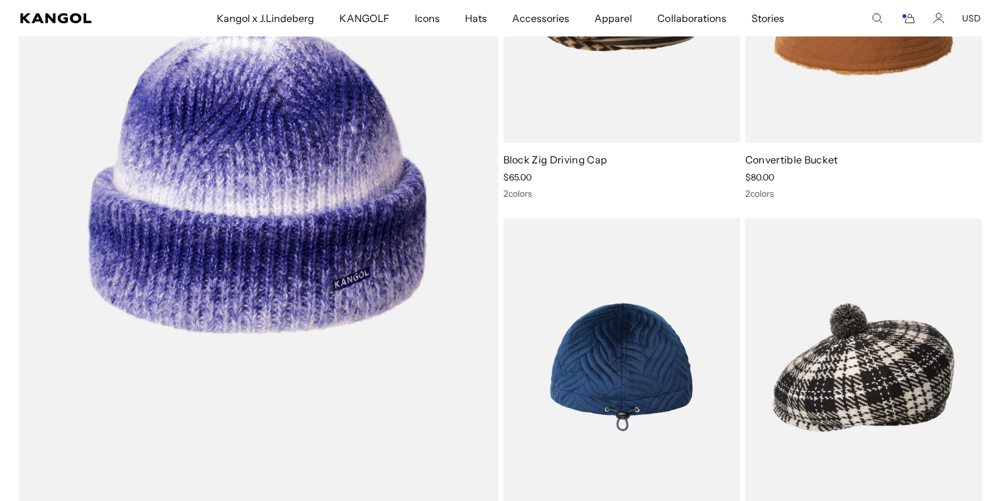
click at [585, 340] on img at bounding box center [621, 367] width 237 height 298
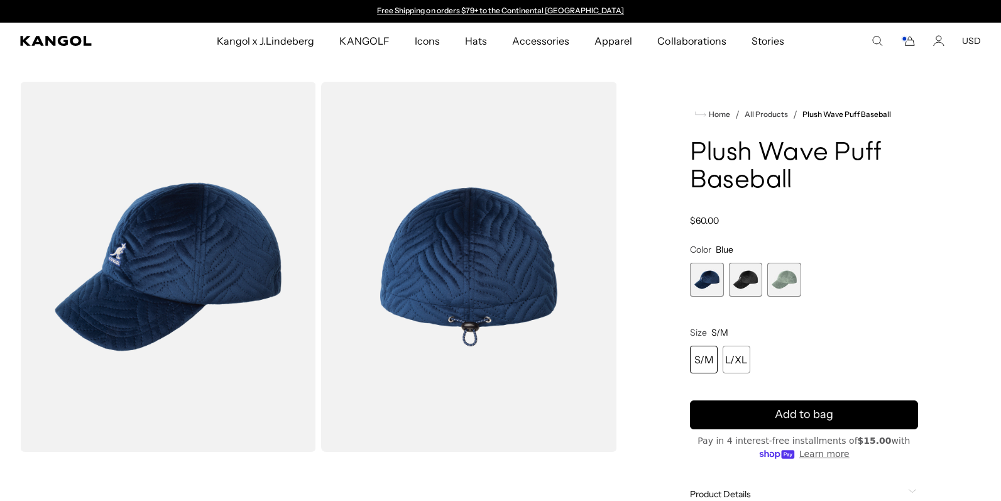
click at [736, 276] on span "2 of 3" at bounding box center [746, 280] width 34 height 34
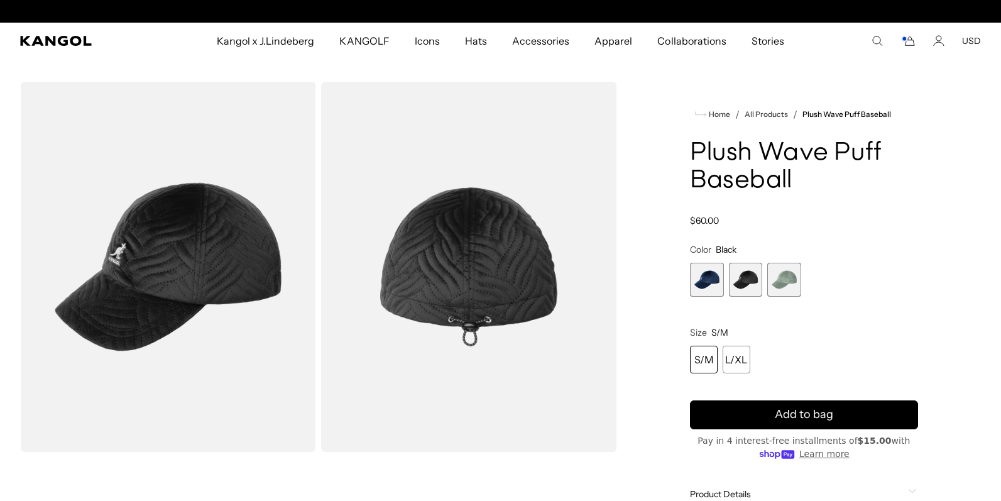
scroll to position [0, 259]
